Goal: Check status: Check status

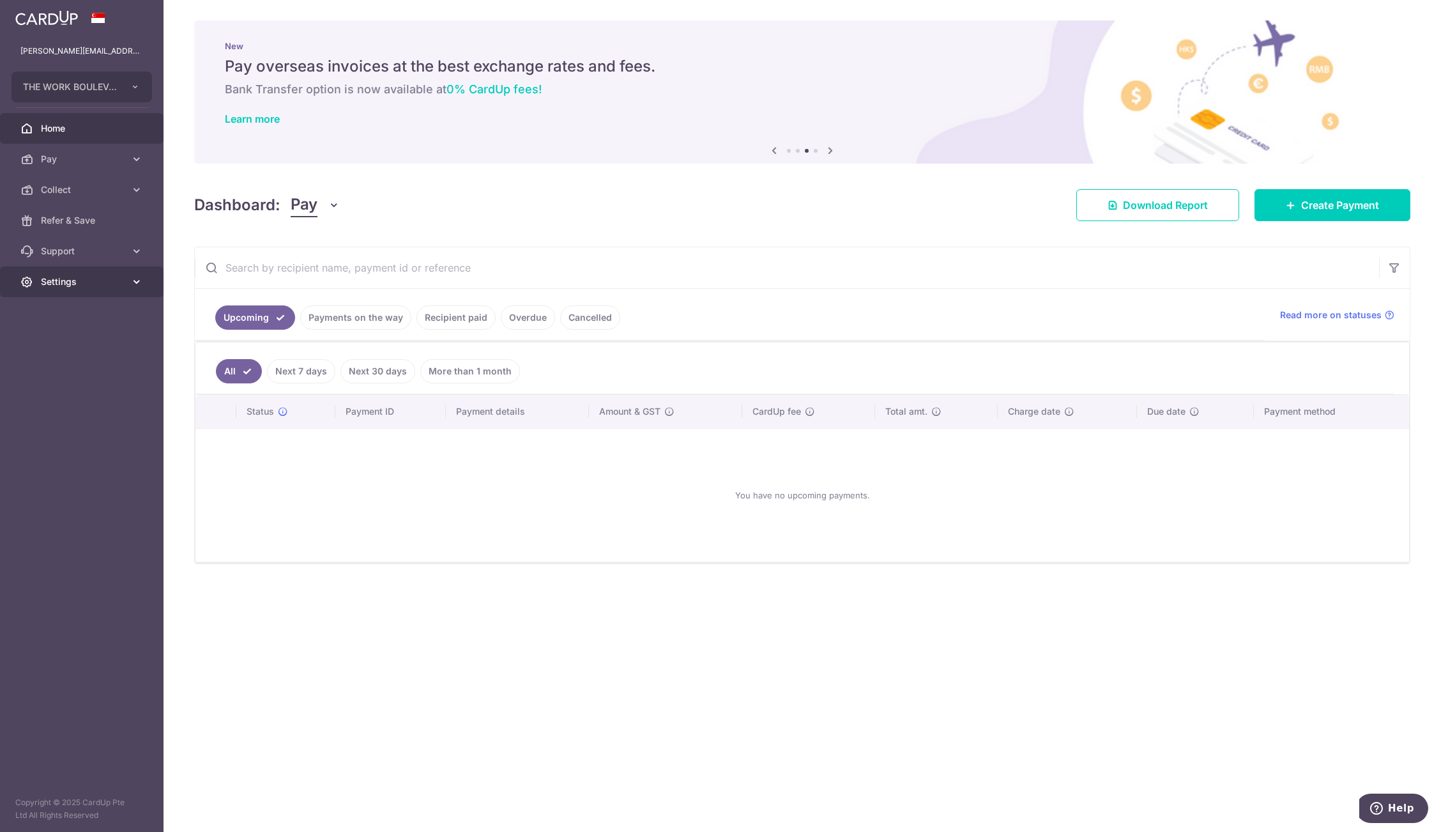
click at [98, 280] on span "Settings" at bounding box center [83, 281] width 84 height 13
click at [95, 312] on span "Account" at bounding box center [83, 312] width 84 height 13
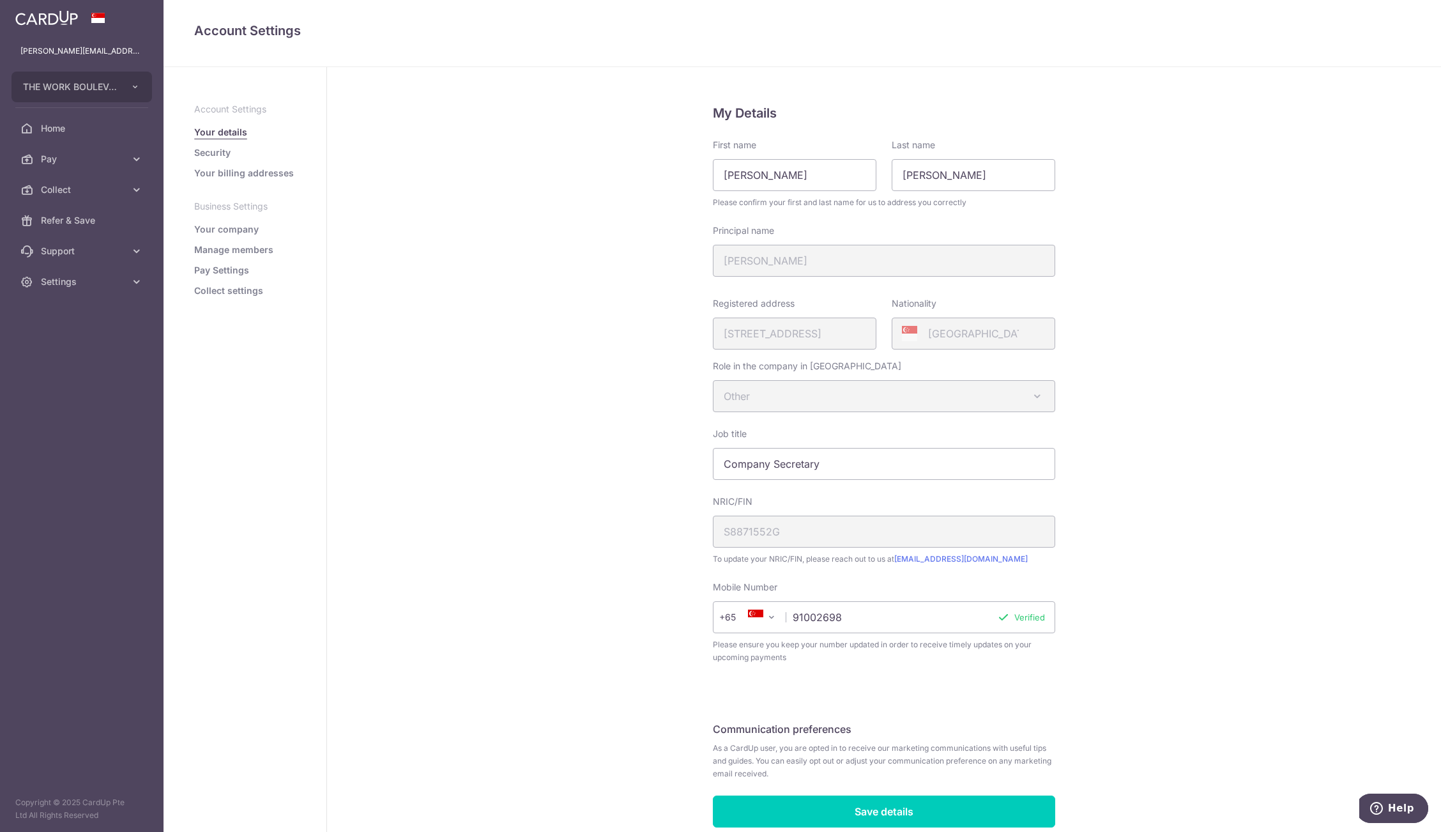
click at [222, 281] on ul "Account Settings Your details Security Your billing addresses Business Settings…" at bounding box center [245, 200] width 102 height 194
click at [231, 286] on link "Collect settings" at bounding box center [228, 290] width 69 height 13
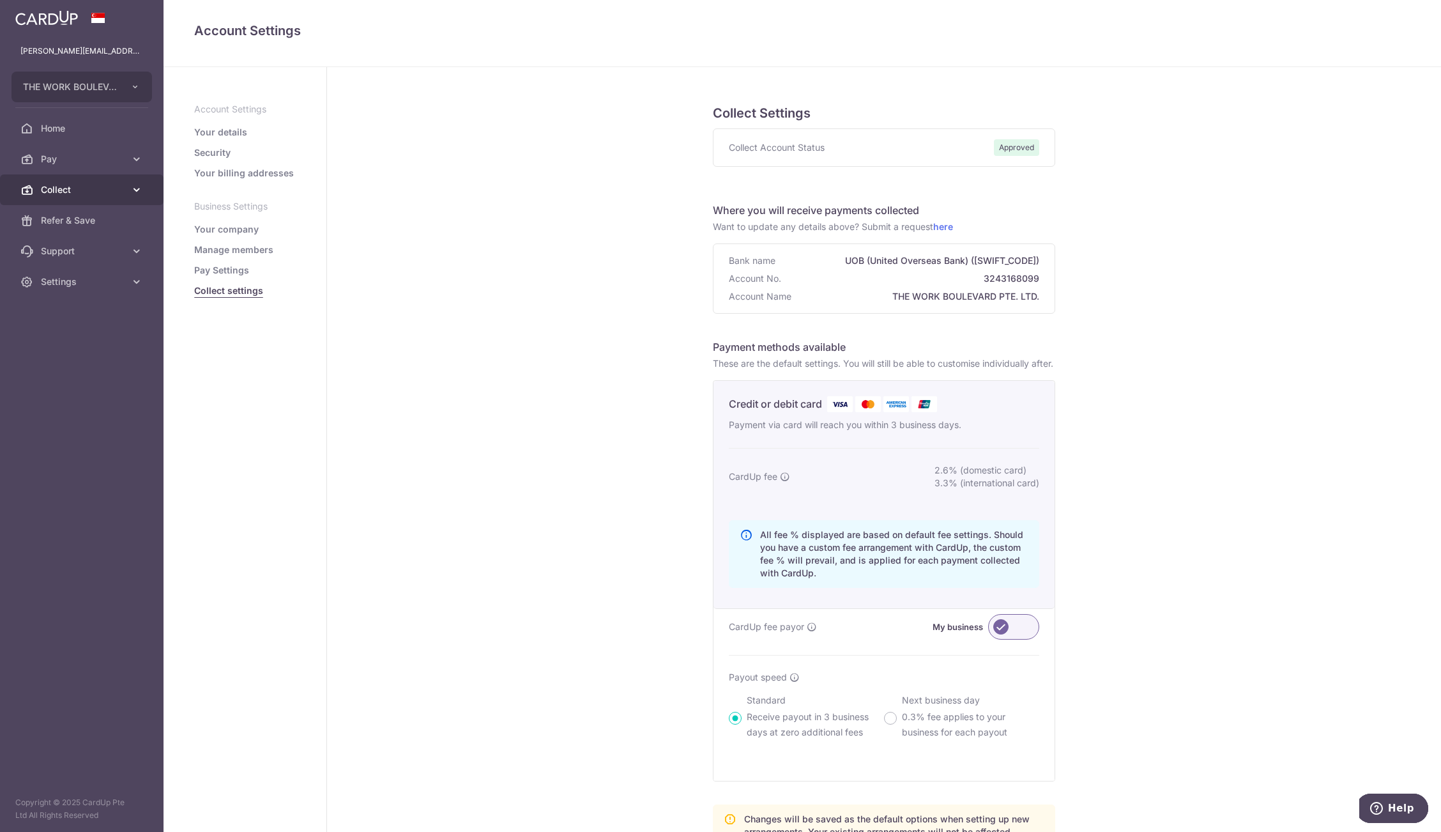
click at [98, 183] on span "Collect" at bounding box center [83, 189] width 84 height 13
click at [117, 211] on link "Dashboard" at bounding box center [81, 220] width 163 height 31
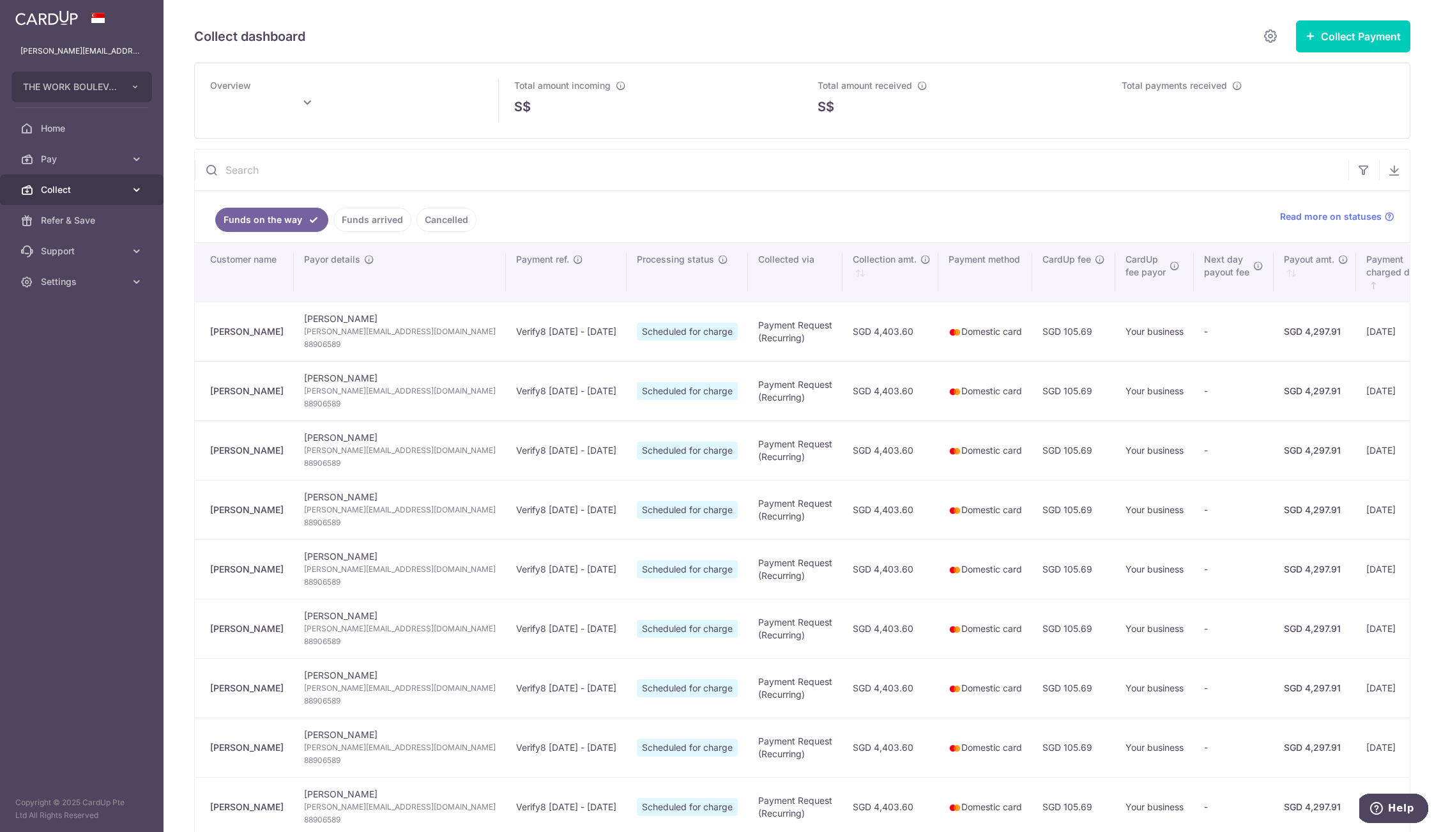
click at [87, 181] on link "Collect" at bounding box center [81, 189] width 163 height 31
click at [91, 210] on link "Dashboard" at bounding box center [81, 220] width 163 height 31
type input "[DATE]"
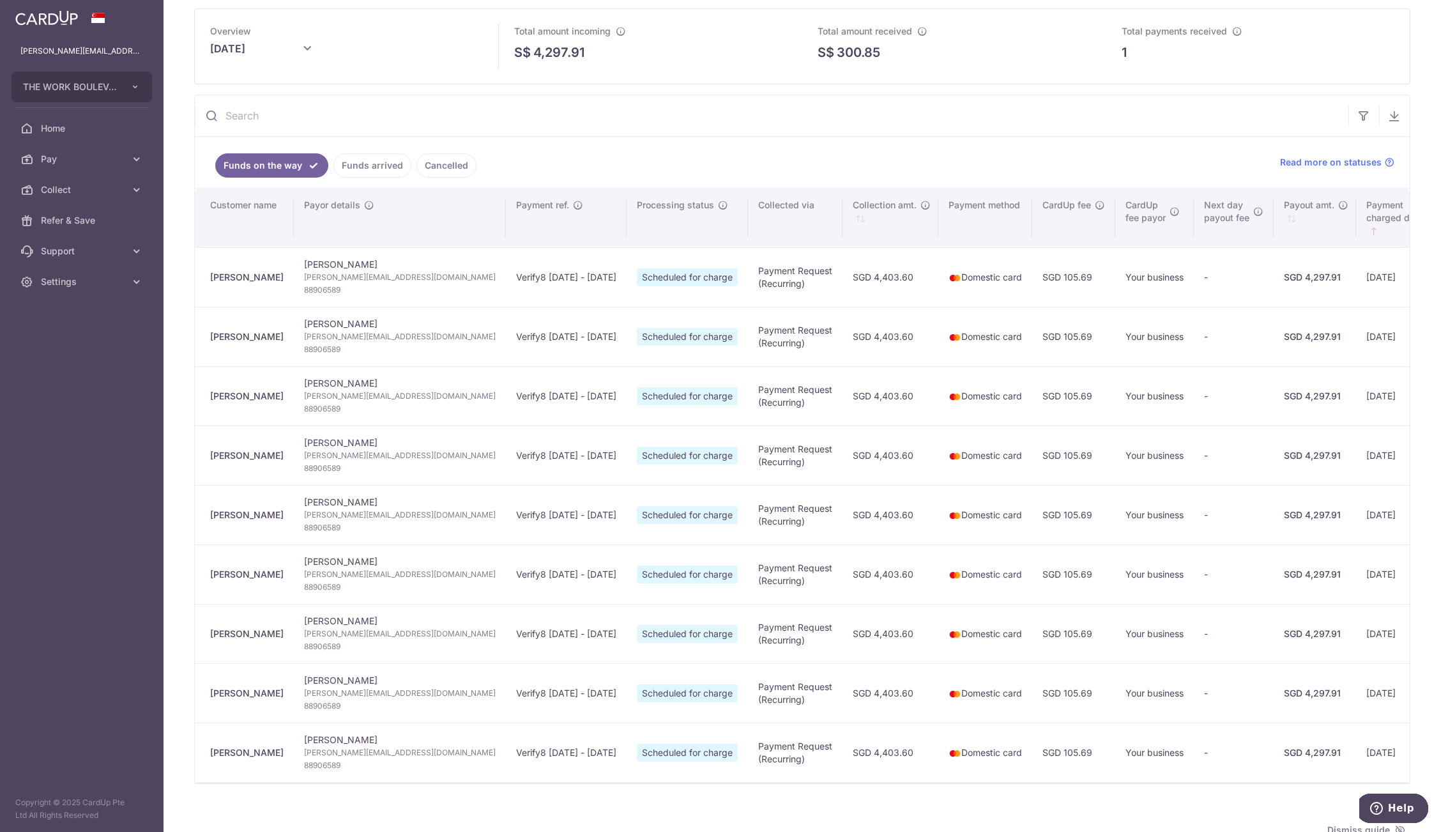
scroll to position [43, 0]
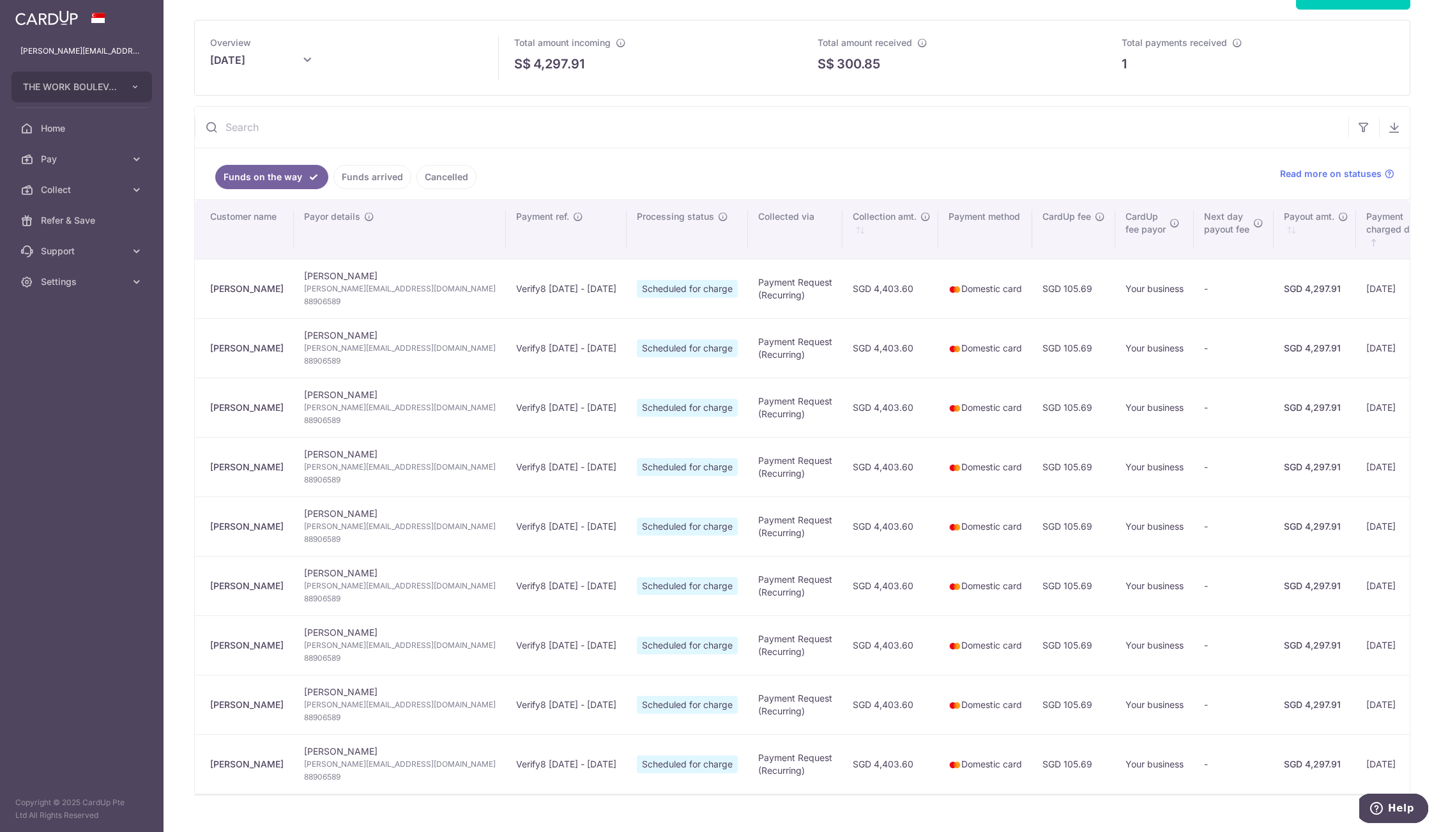
click at [381, 176] on link "Funds arrived" at bounding box center [372, 177] width 78 height 24
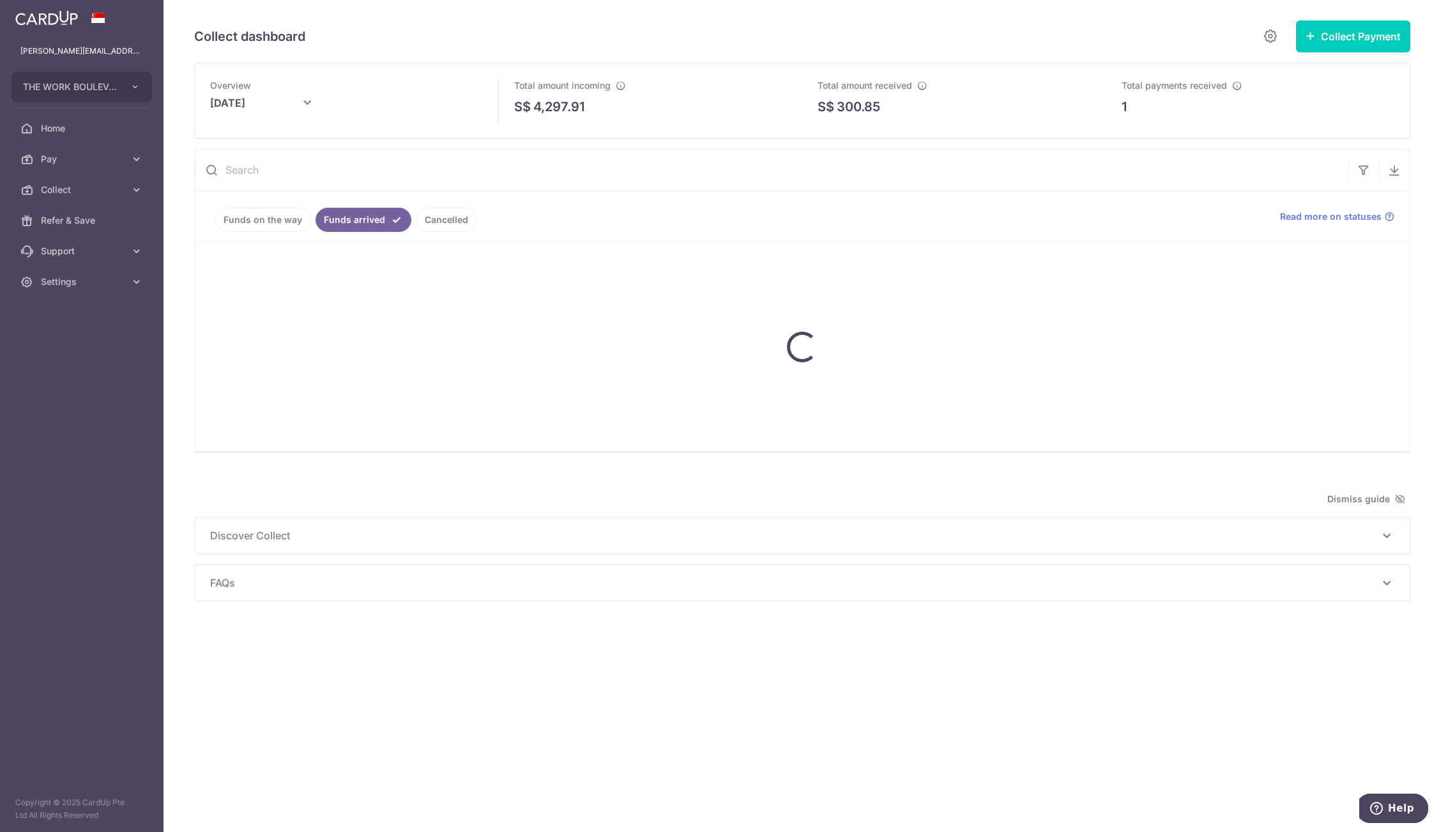
scroll to position [0, 0]
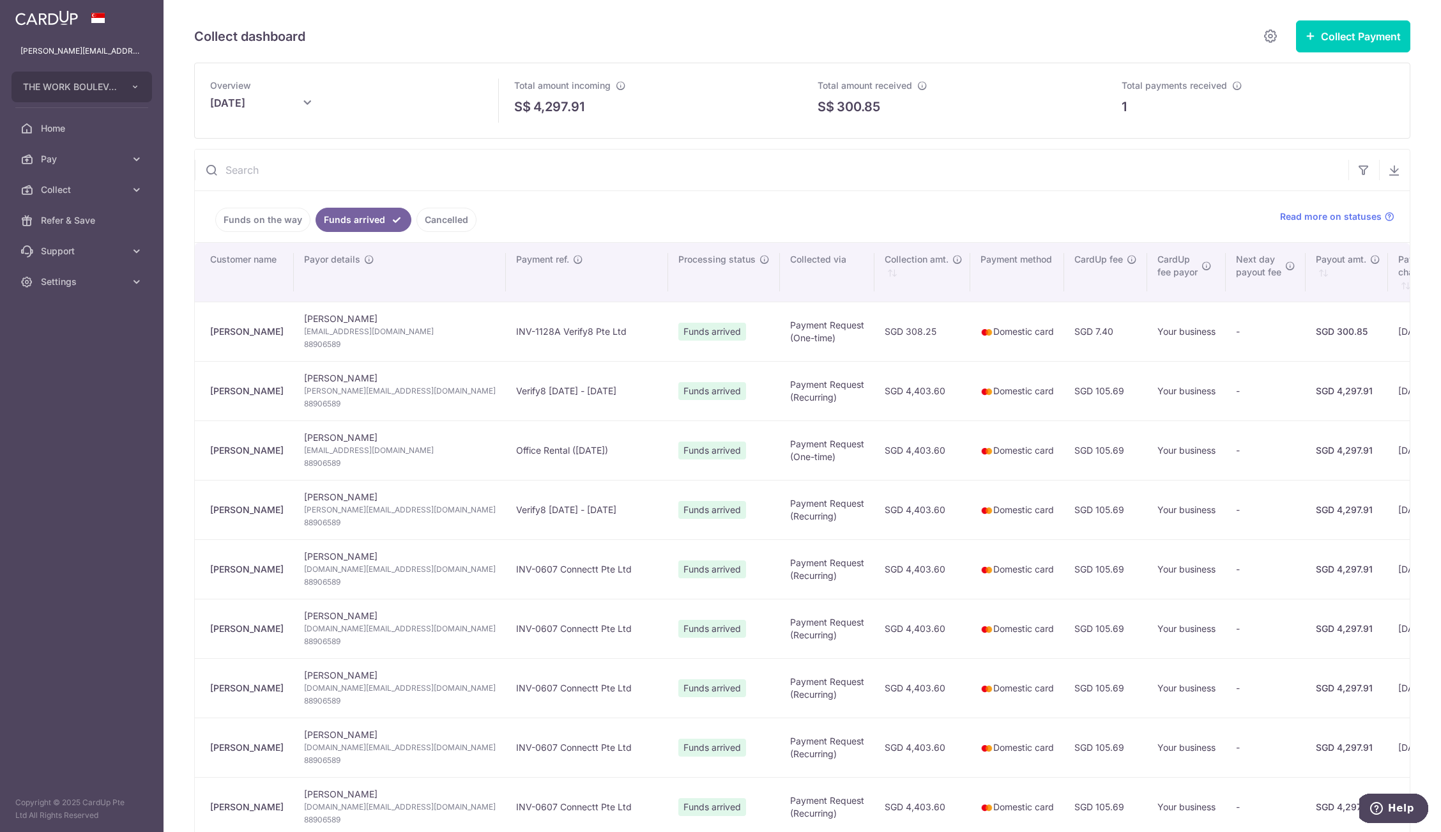
click at [252, 214] on link "Funds on the way" at bounding box center [262, 220] width 95 height 24
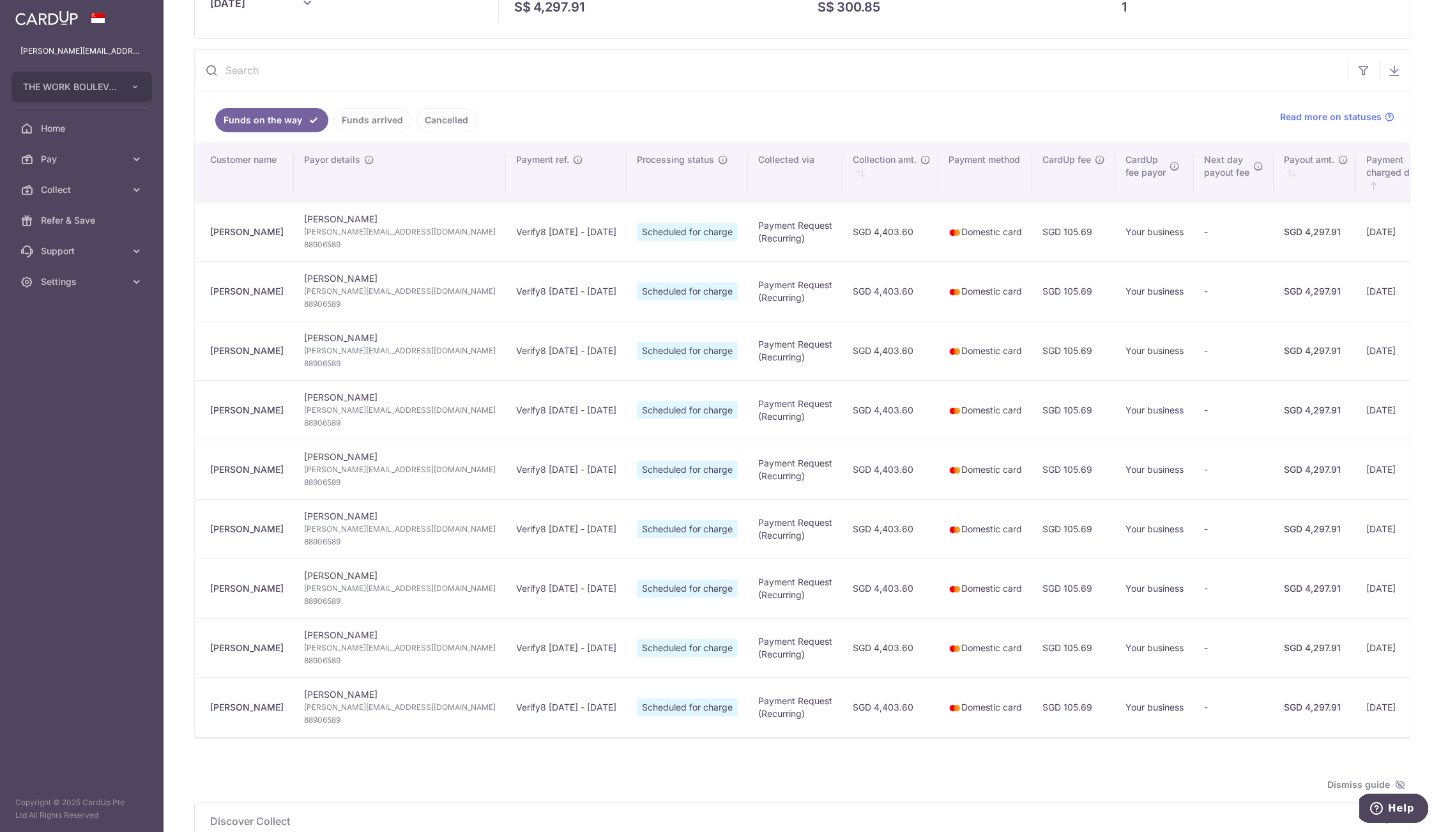
scroll to position [43, 0]
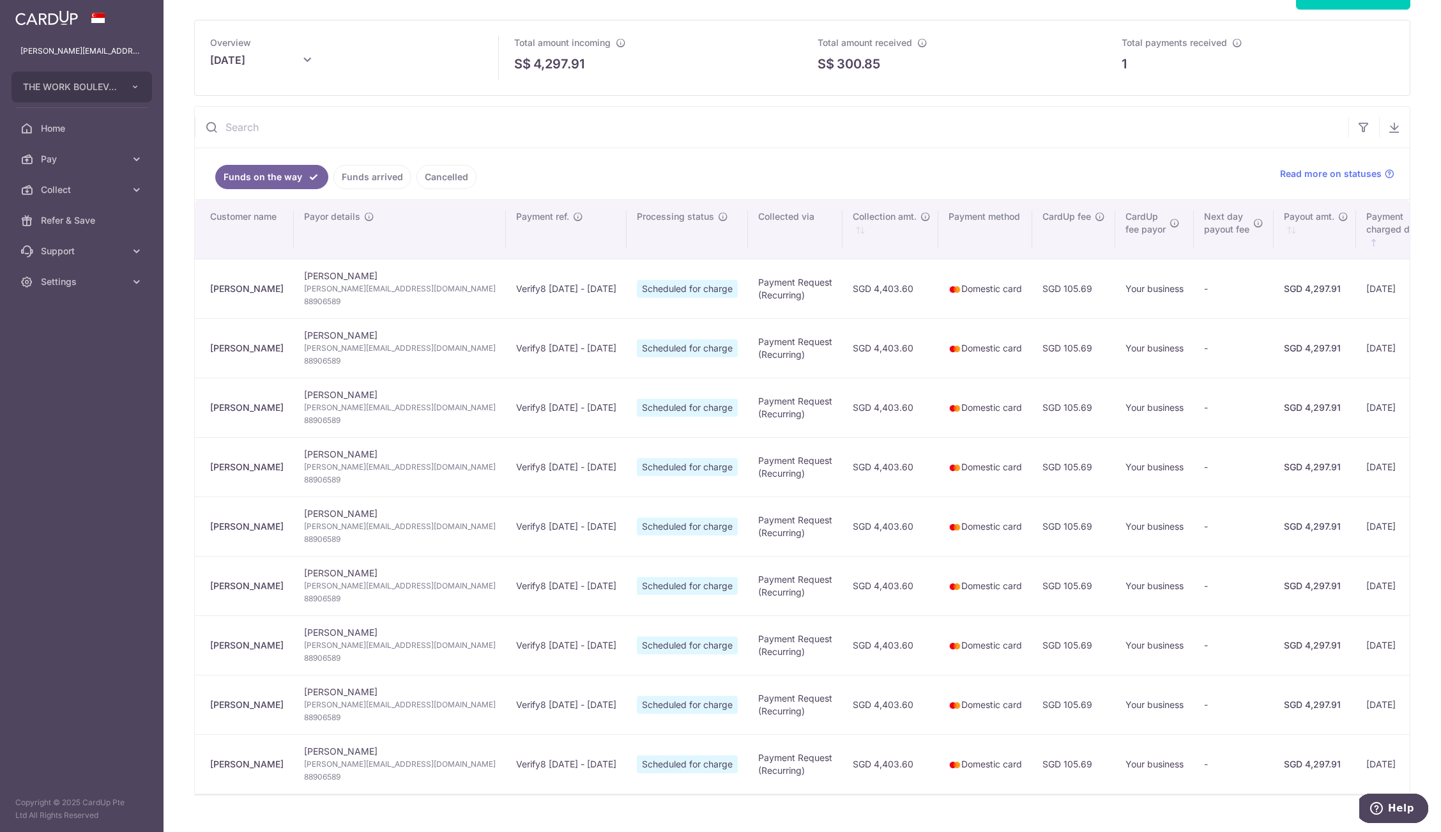
click at [371, 172] on link "Funds arrived" at bounding box center [372, 177] width 78 height 24
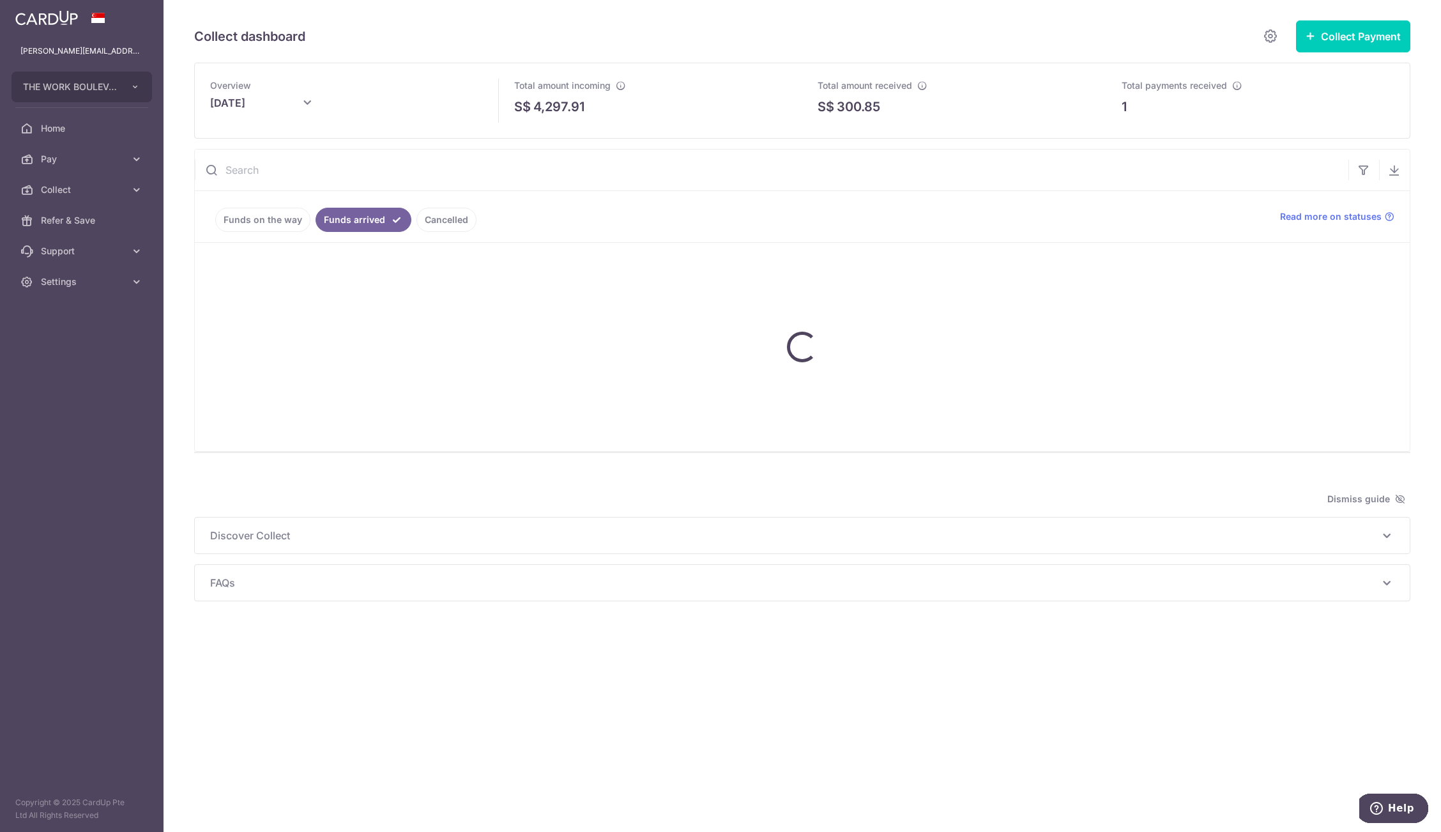
scroll to position [0, 0]
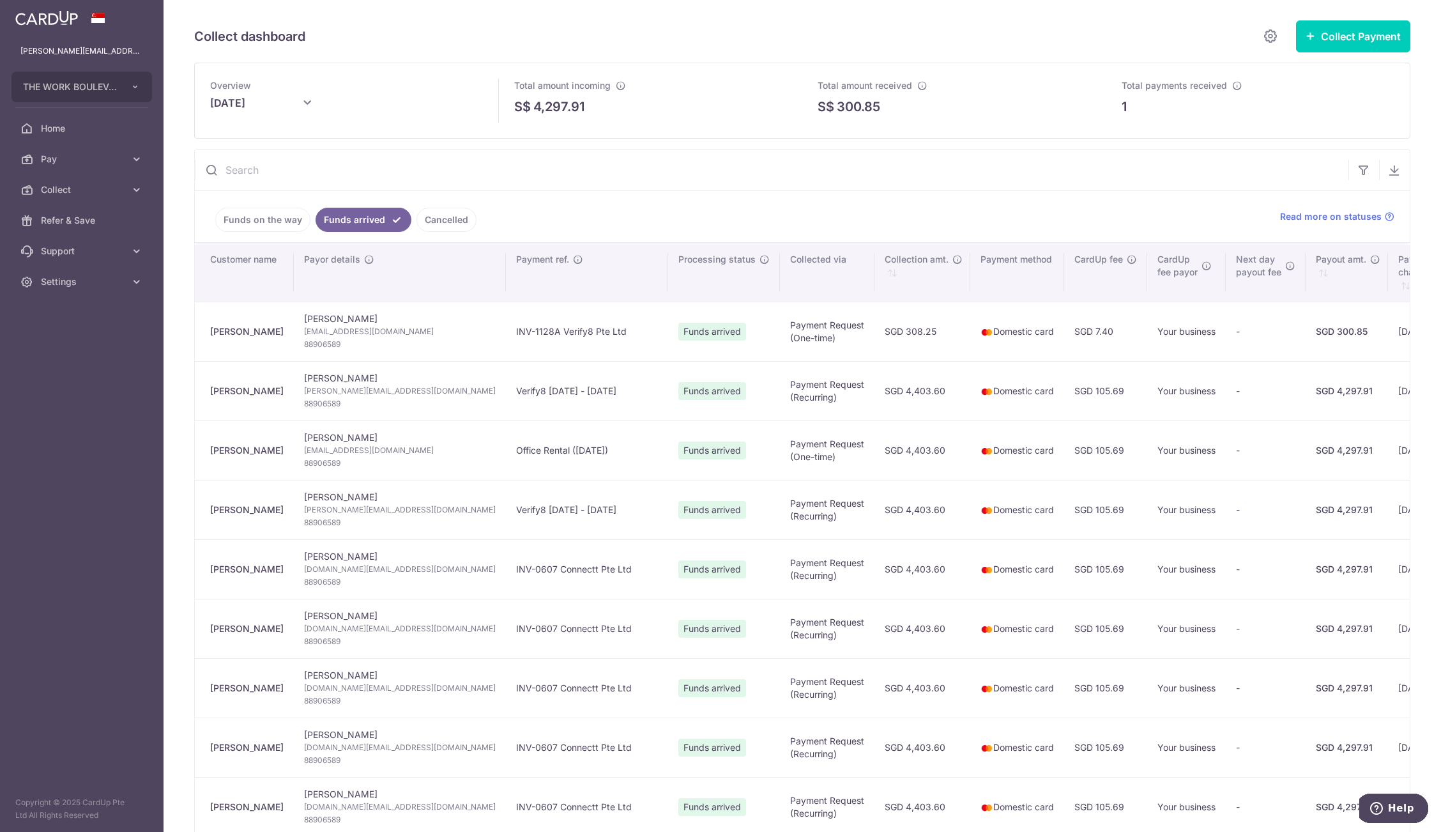
click at [1388, 331] on td "[DATE]" at bounding box center [1432, 330] width 89 height 59
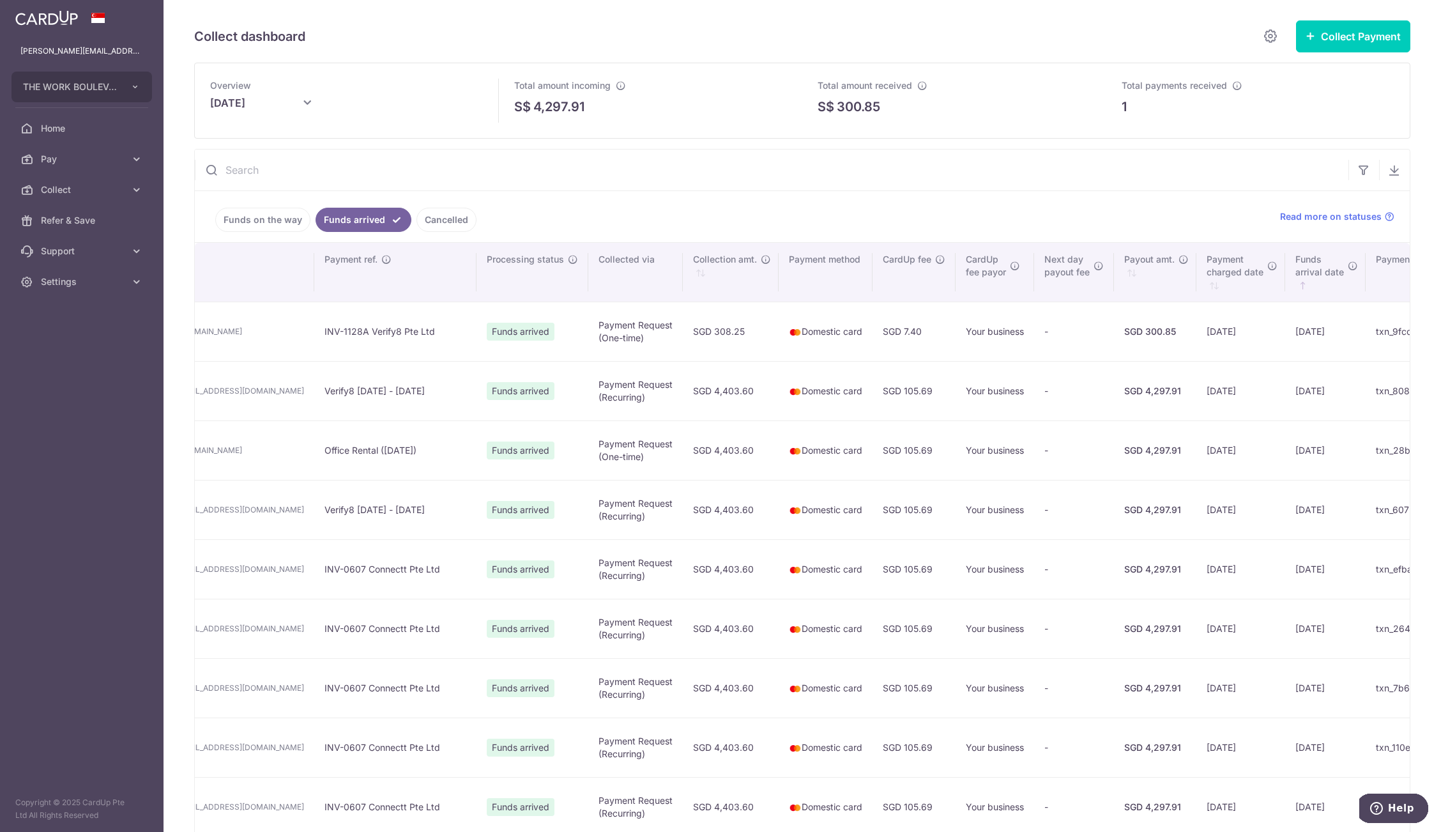
scroll to position [0, 230]
